Goal: Contribute content: Add original content to the website for others to see

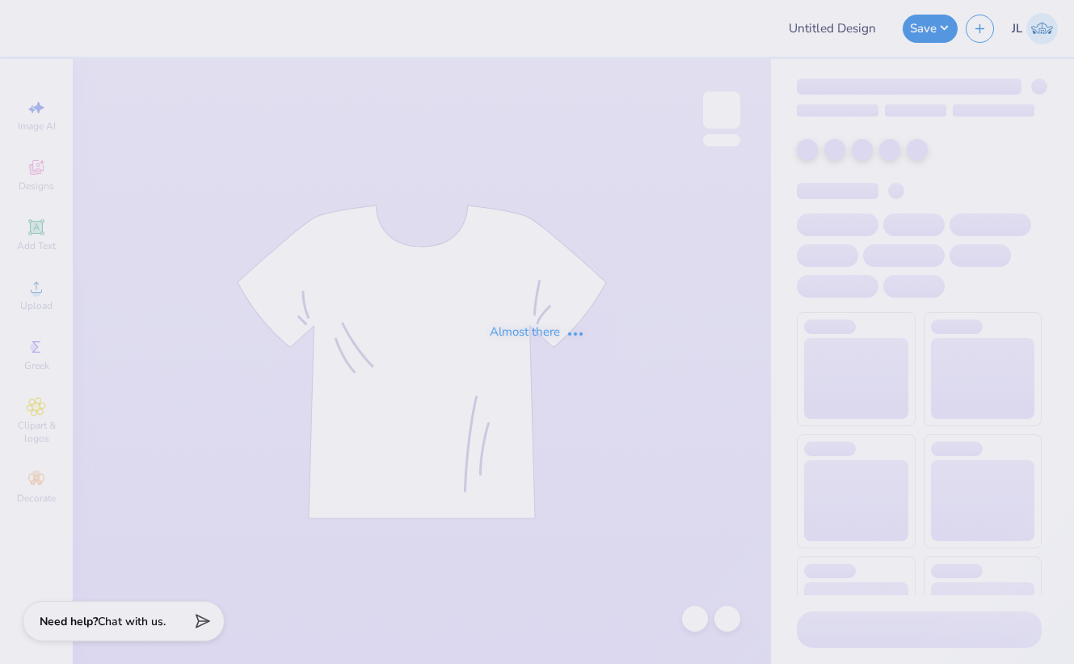
type input "bu tasa merch"
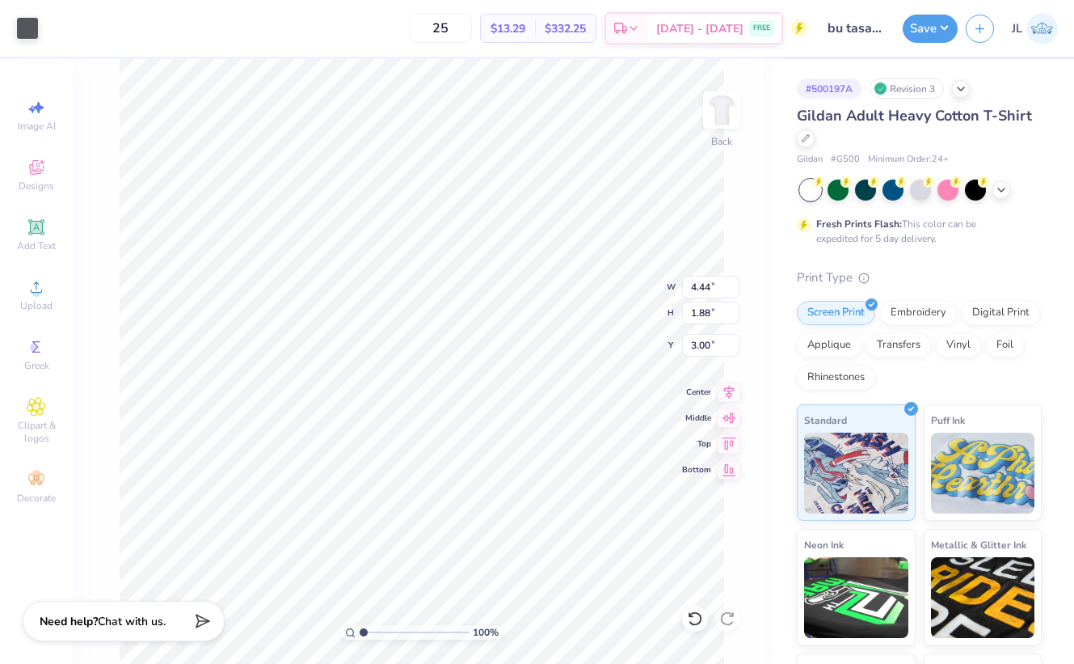
type input "4.44"
type input "1.88"
click at [926, 27] on button "Save" at bounding box center [930, 26] width 55 height 28
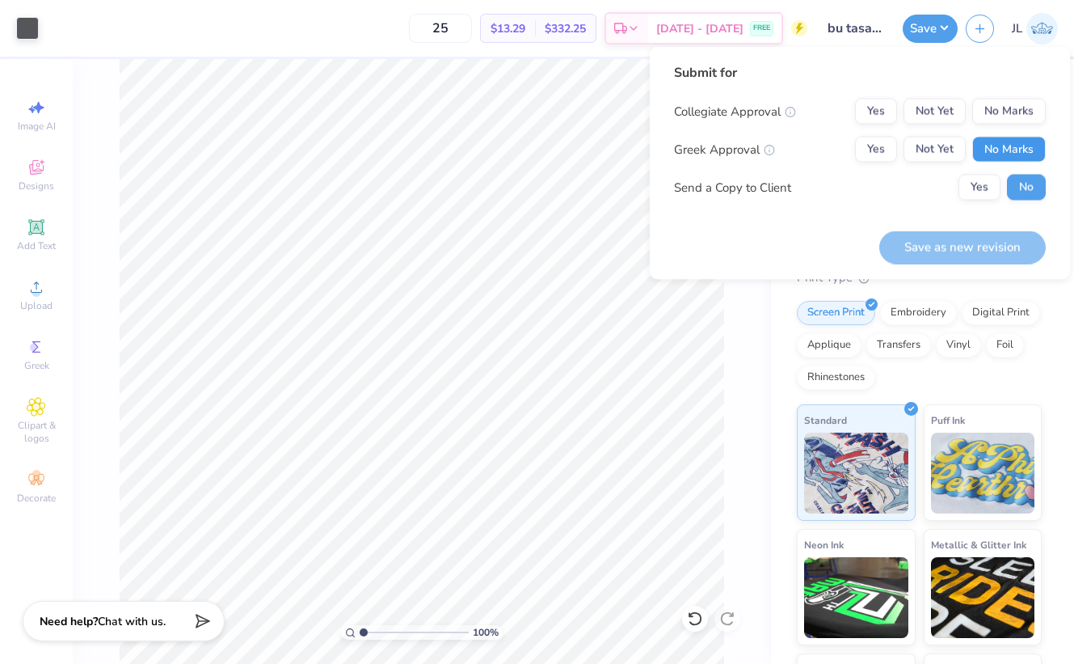
click at [1022, 150] on button "No Marks" at bounding box center [1009, 150] width 74 height 26
click at [878, 114] on button "Yes" at bounding box center [876, 112] width 42 height 26
click at [918, 248] on button "Save as new revision" at bounding box center [962, 246] width 167 height 33
click at [929, 109] on button "Not Yet" at bounding box center [935, 112] width 62 height 26
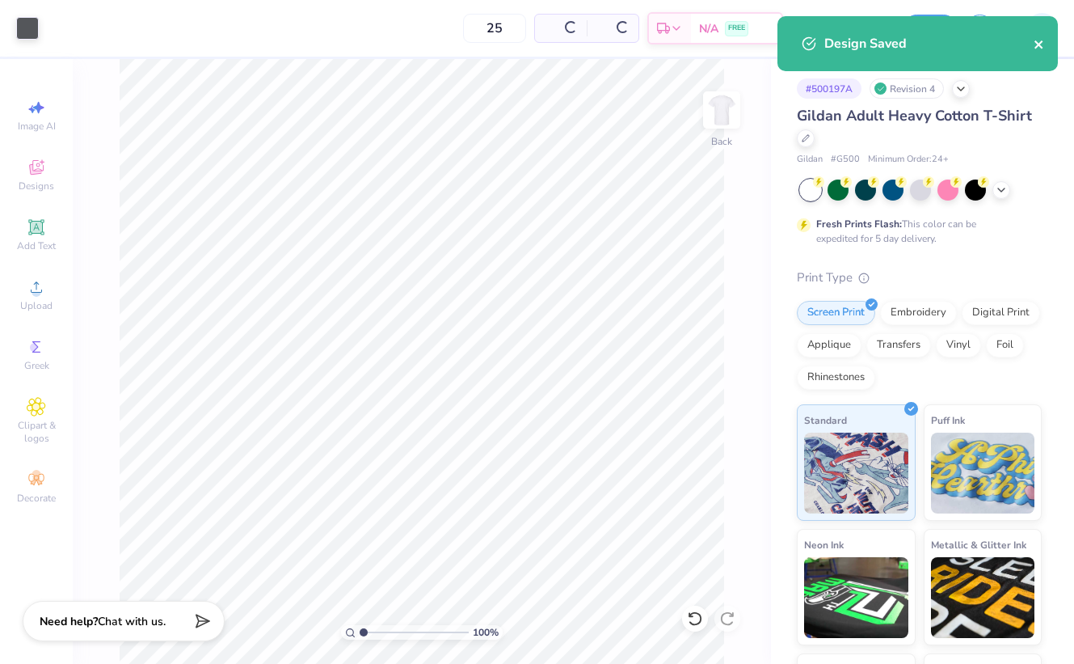
click at [1044, 42] on icon "close" at bounding box center [1039, 44] width 11 height 13
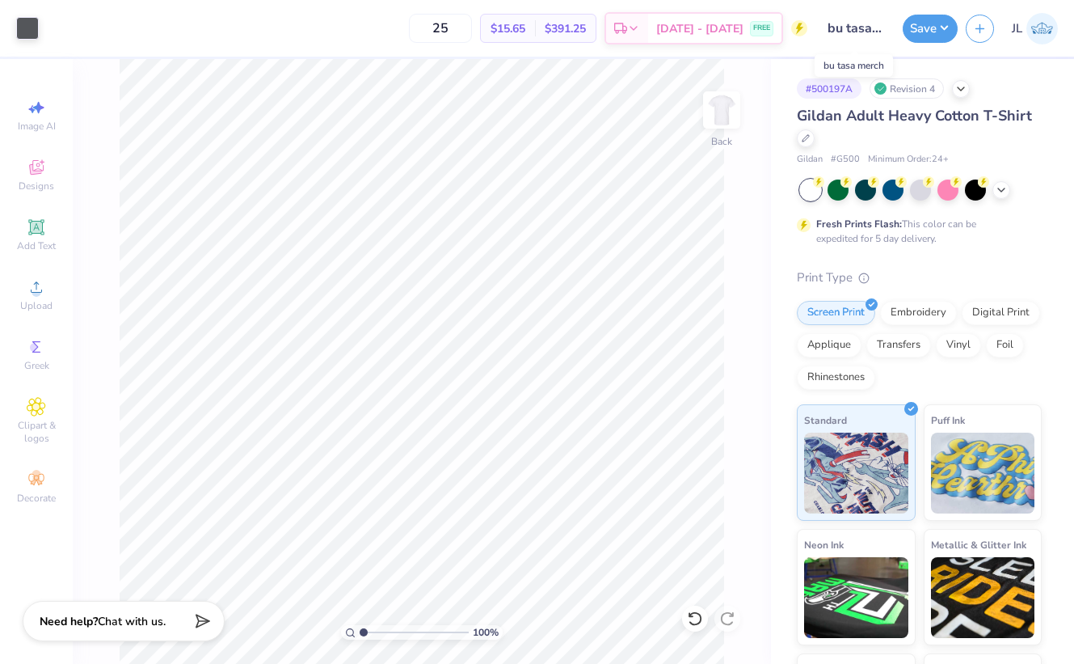
click at [843, 37] on input "bu tasa merch" at bounding box center [855, 28] width 79 height 32
click at [1034, 25] on img at bounding box center [1043, 29] width 32 height 32
